Goal: Navigation & Orientation: Find specific page/section

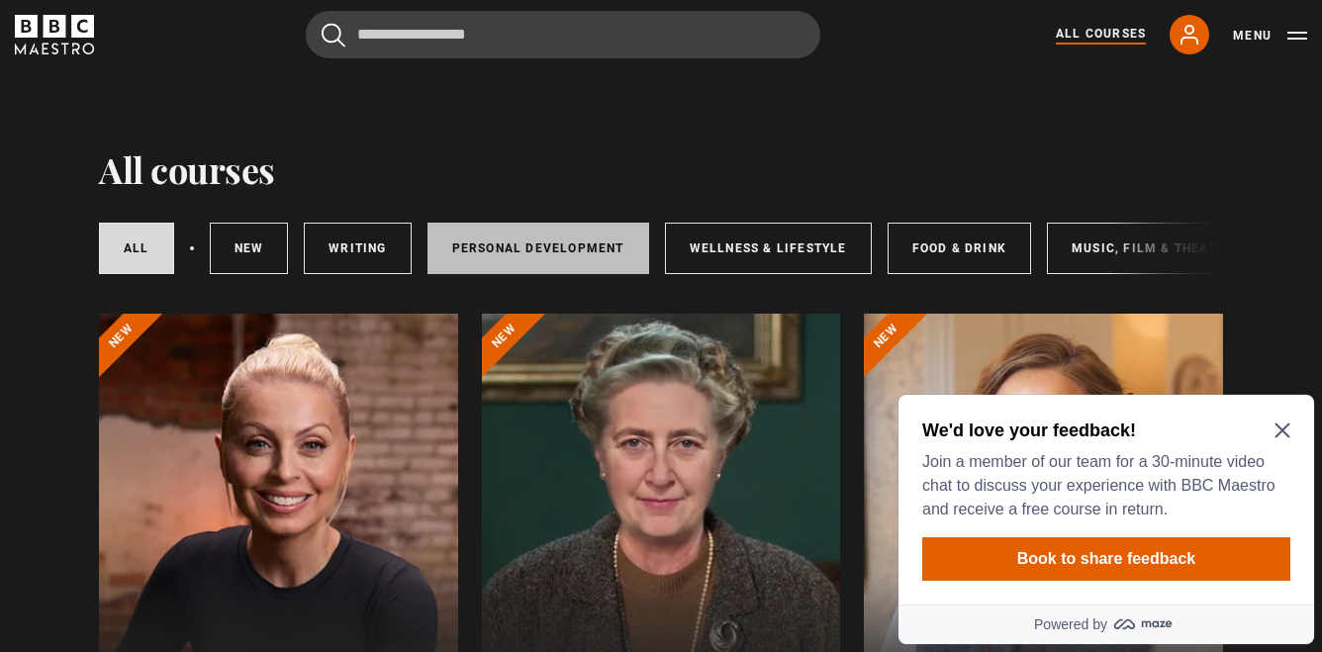
click at [488, 244] on link "Personal Development" at bounding box center [539, 248] width 222 height 51
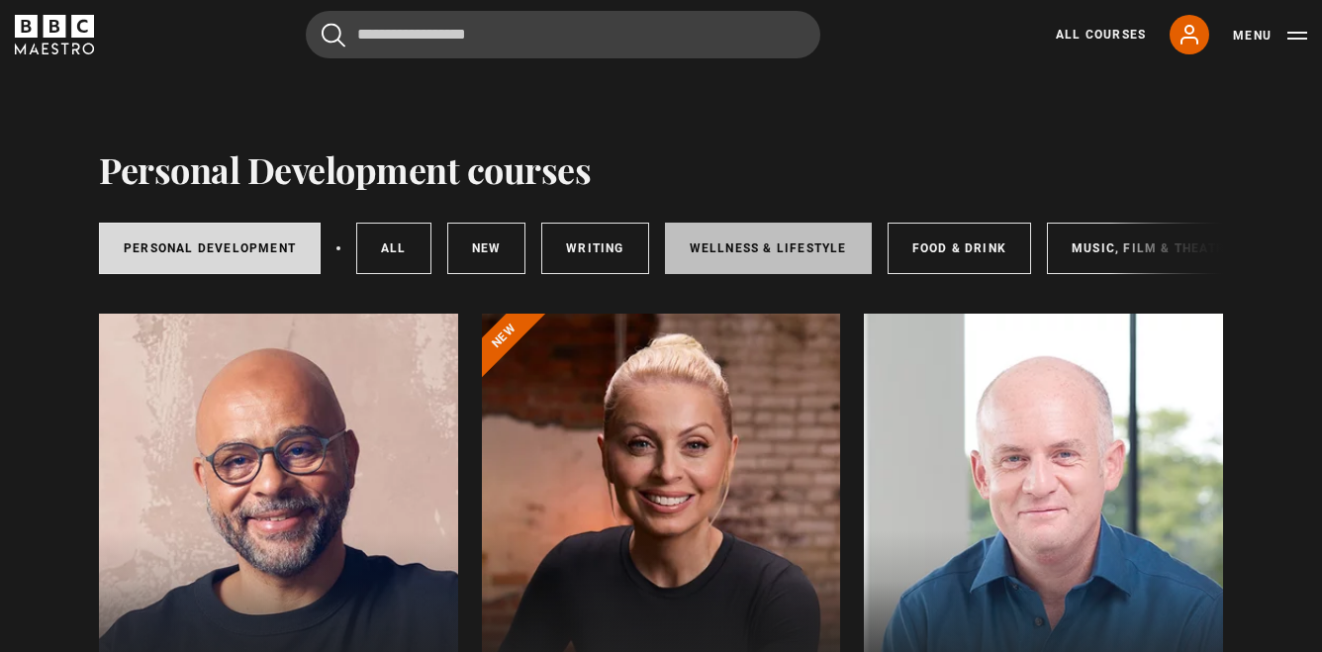
click at [788, 249] on link "Wellness & Lifestyle" at bounding box center [768, 248] width 207 height 51
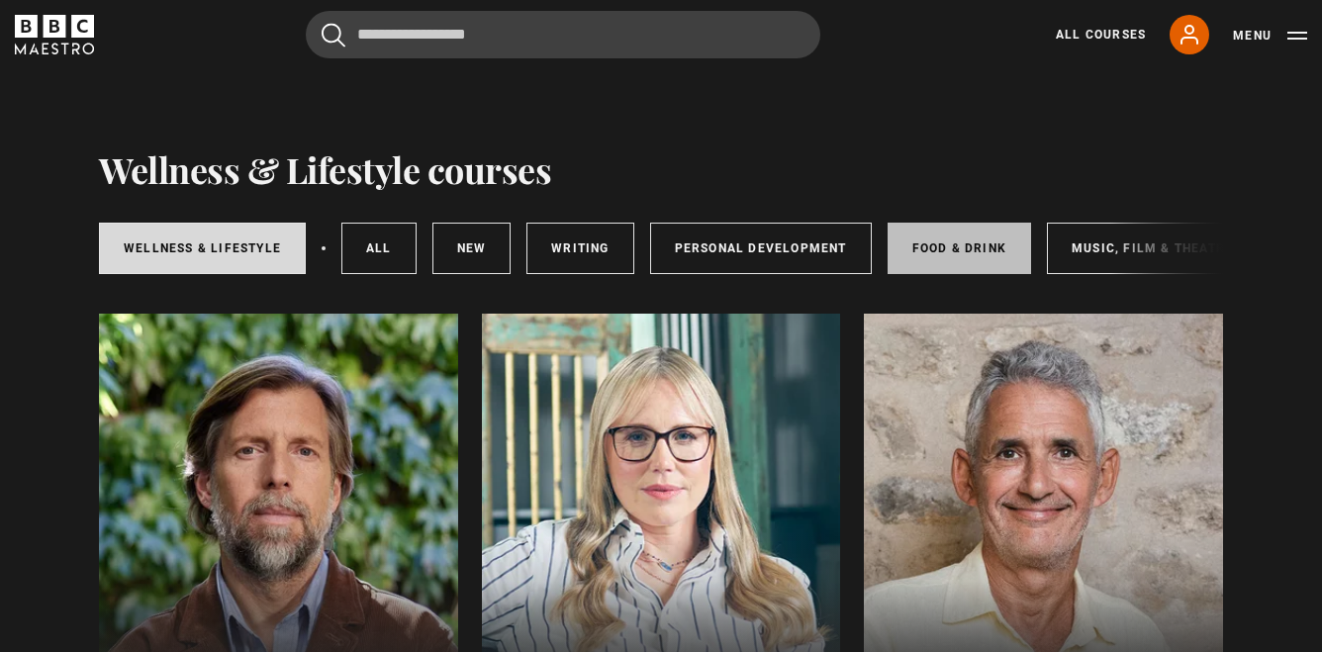
click at [935, 242] on link "Food & Drink" at bounding box center [959, 248] width 143 height 51
